Goal: Navigation & Orientation: Find specific page/section

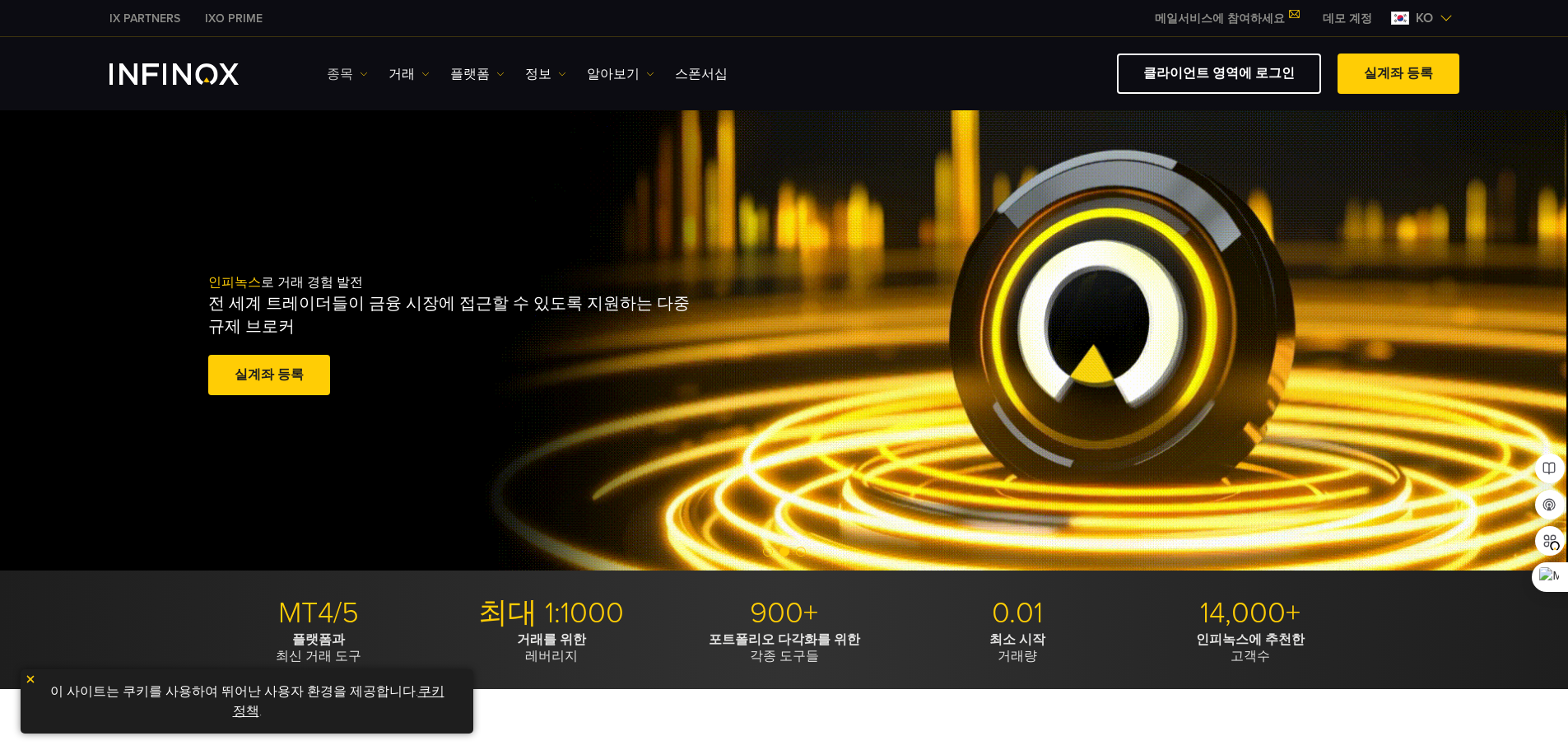
click at [360, 77] on img at bounding box center [364, 74] width 9 height 9
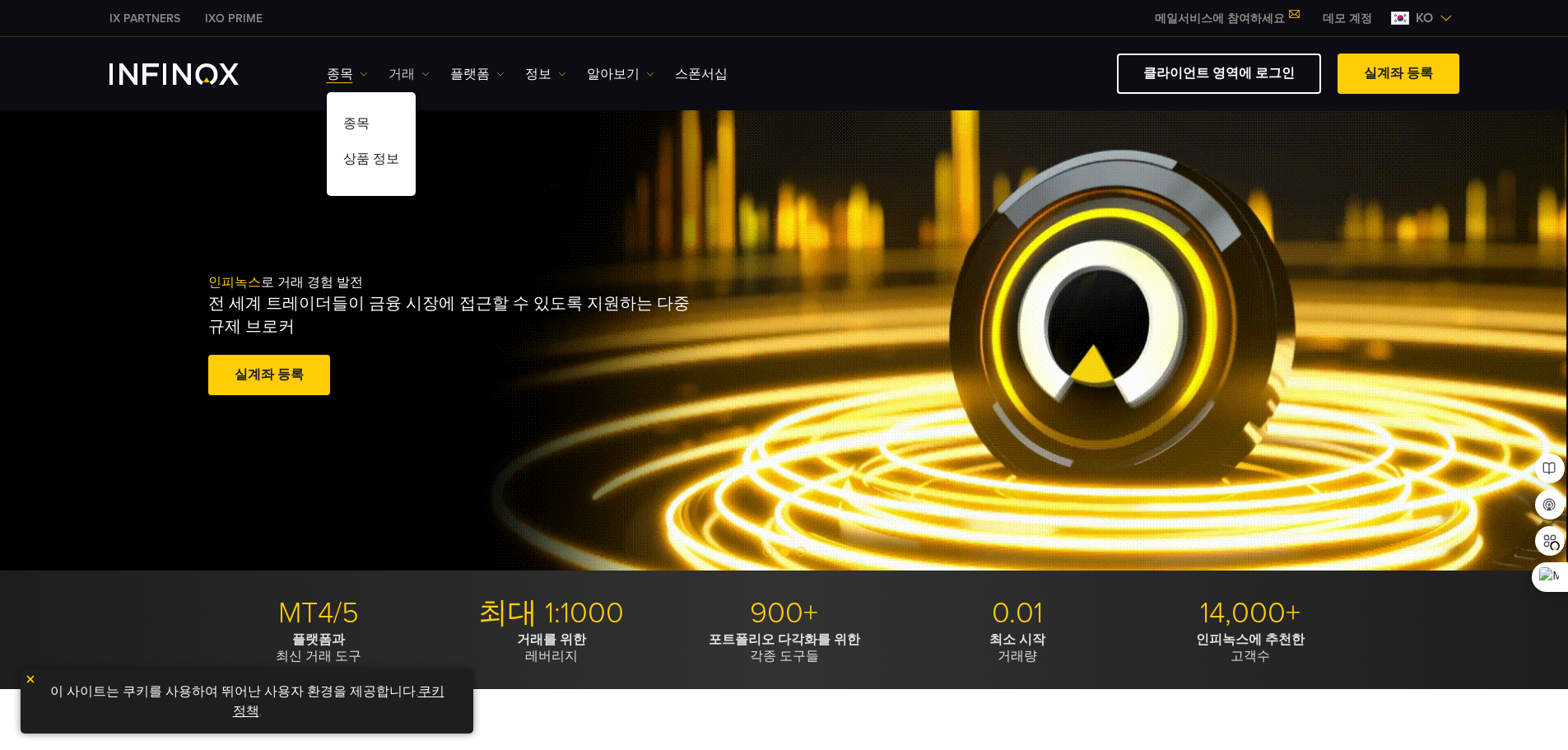
click at [421, 75] on img at bounding box center [425, 74] width 9 height 9
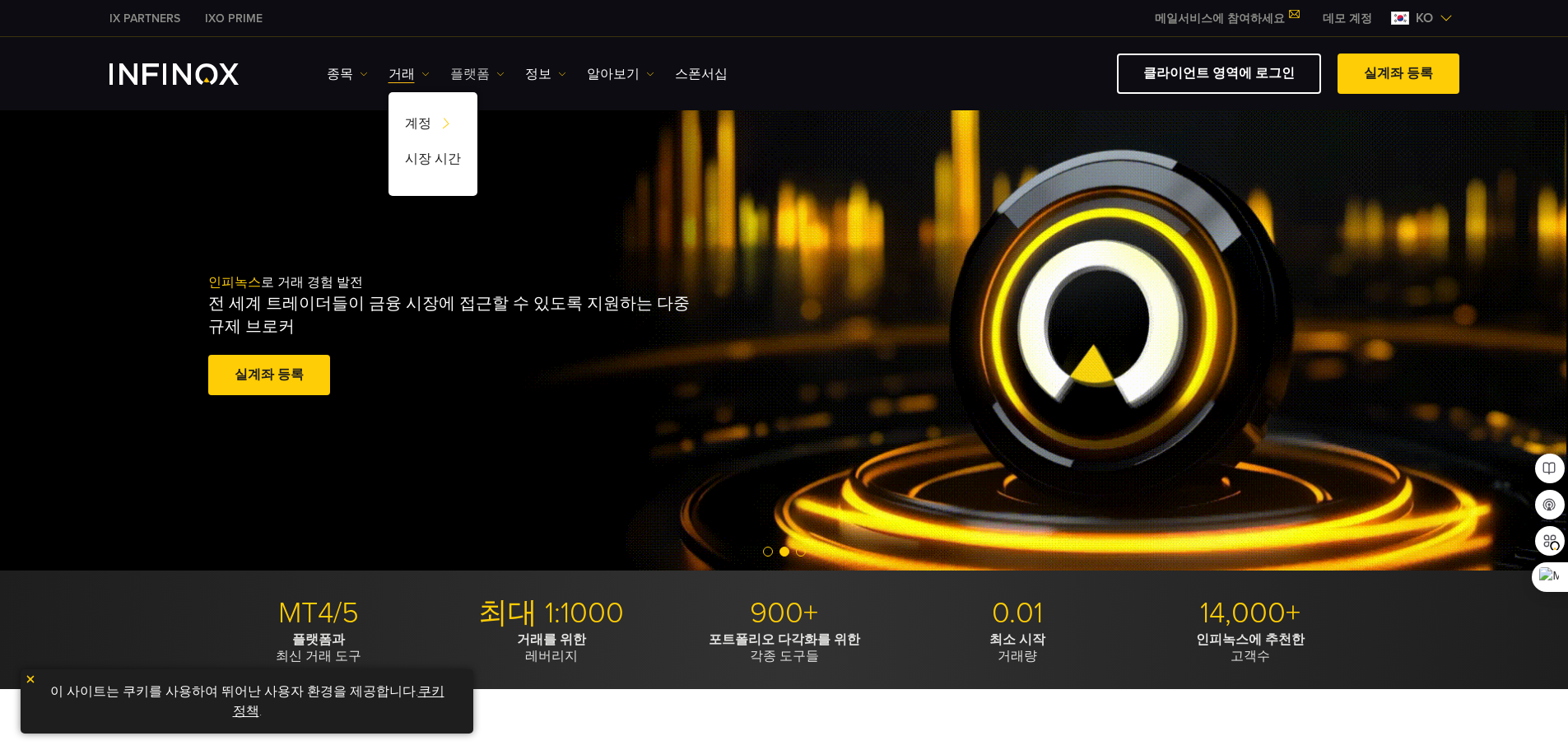
click at [497, 70] on img at bounding box center [500, 74] width 9 height 9
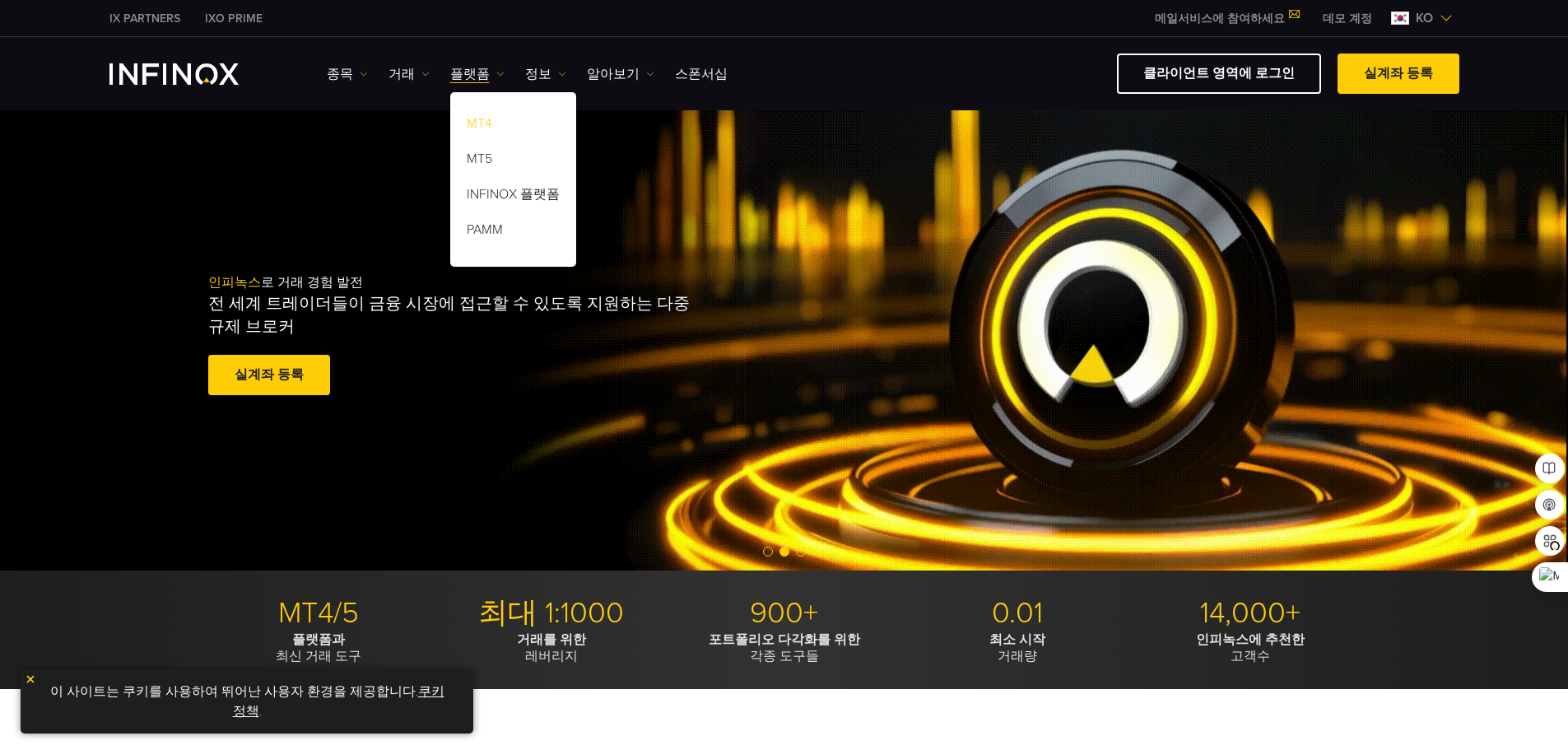
click at [474, 124] on link "MT4" at bounding box center [513, 126] width 126 height 35
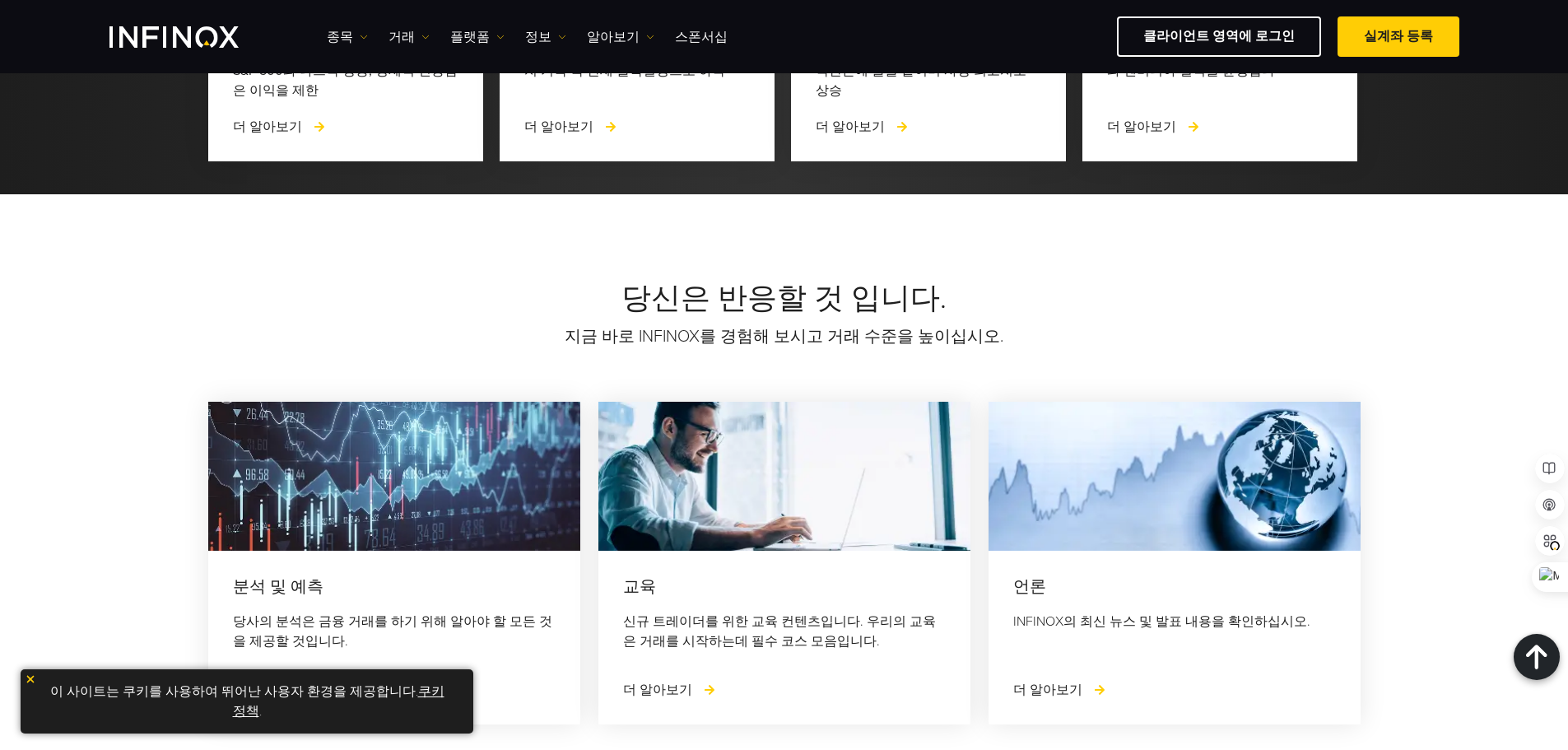
scroll to position [6089, 0]
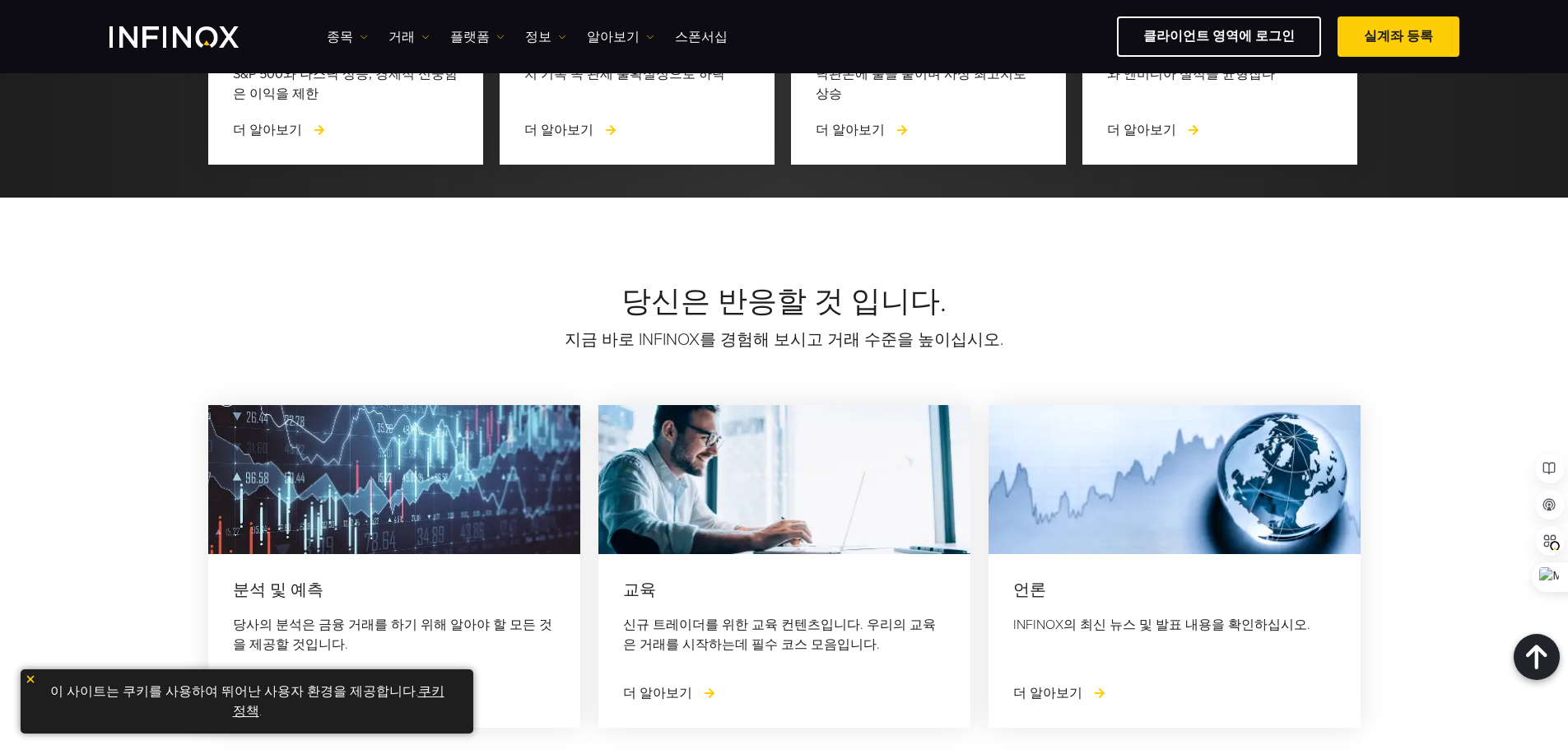
click at [31, 682] on img at bounding box center [31, 679] width 11 height 11
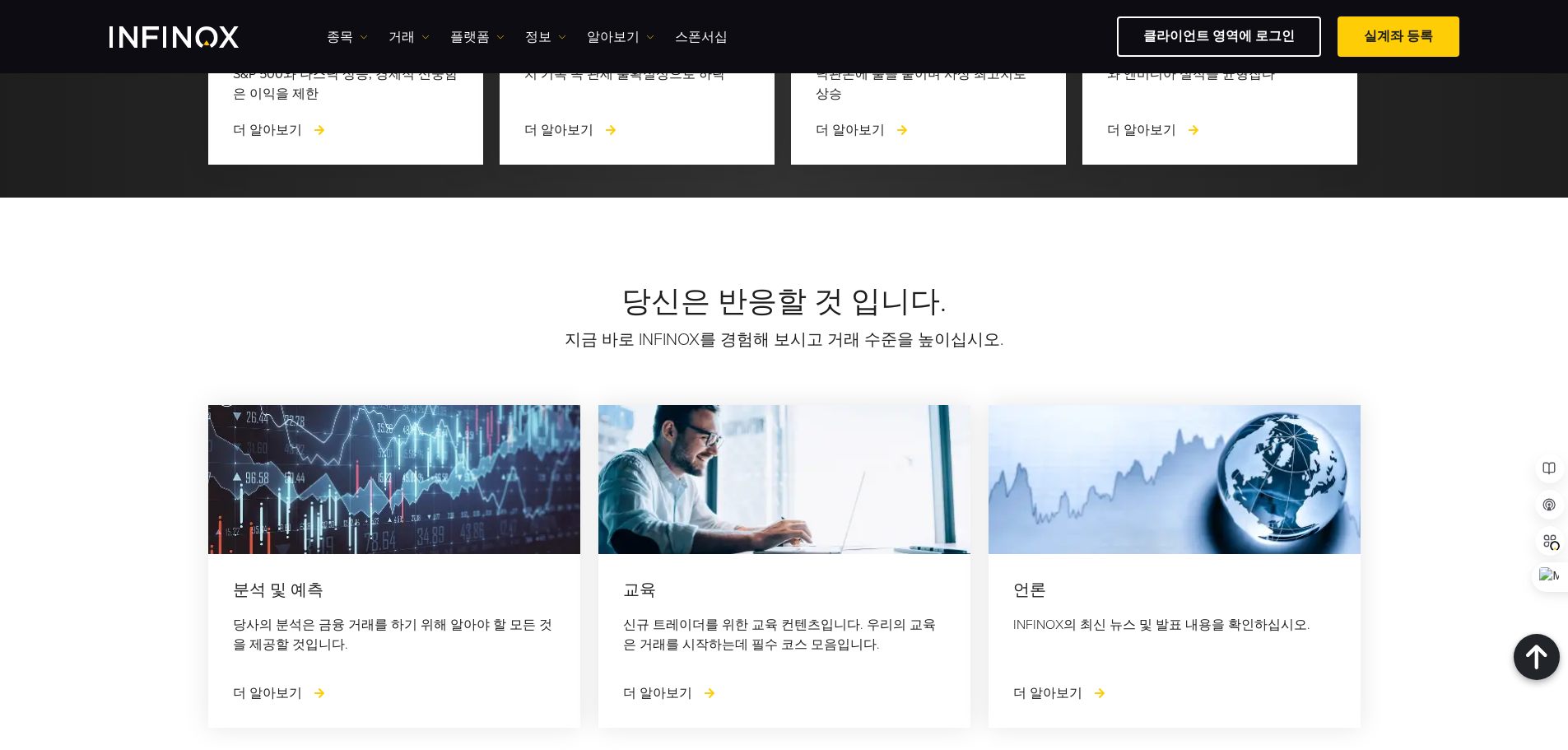
scroll to position [0, 0]
click at [989, 632] on div "당신은 반응할 것 입니다. 지금 바로 INFINOX를 경험해 보시고 거래 수준을 높이십시오. 분석 및 예측 당사의 분석은 금융 거래를 하기 위…" at bounding box center [784, 498] width 1568 height 604
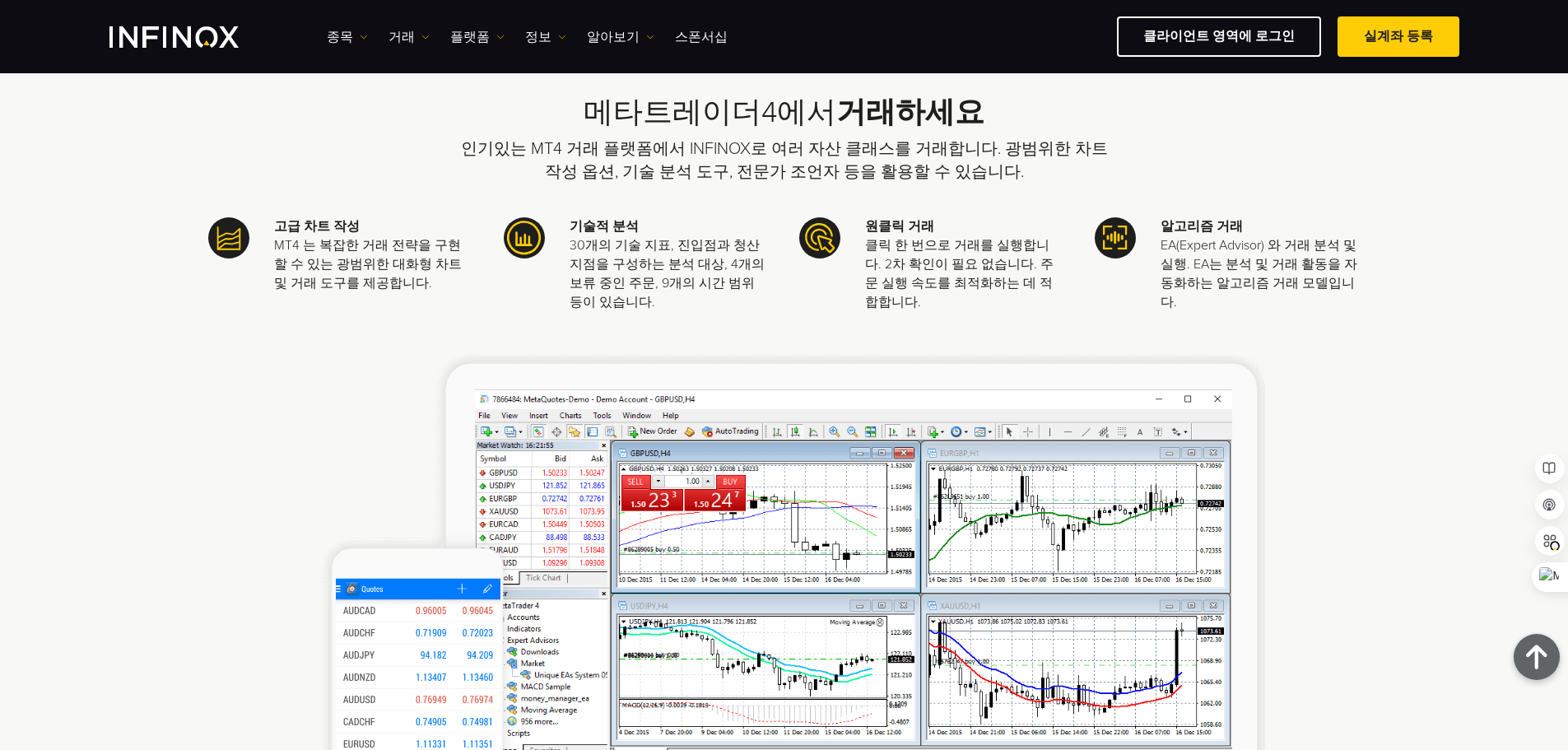
scroll to position [411, 0]
